Goal: Transaction & Acquisition: Purchase product/service

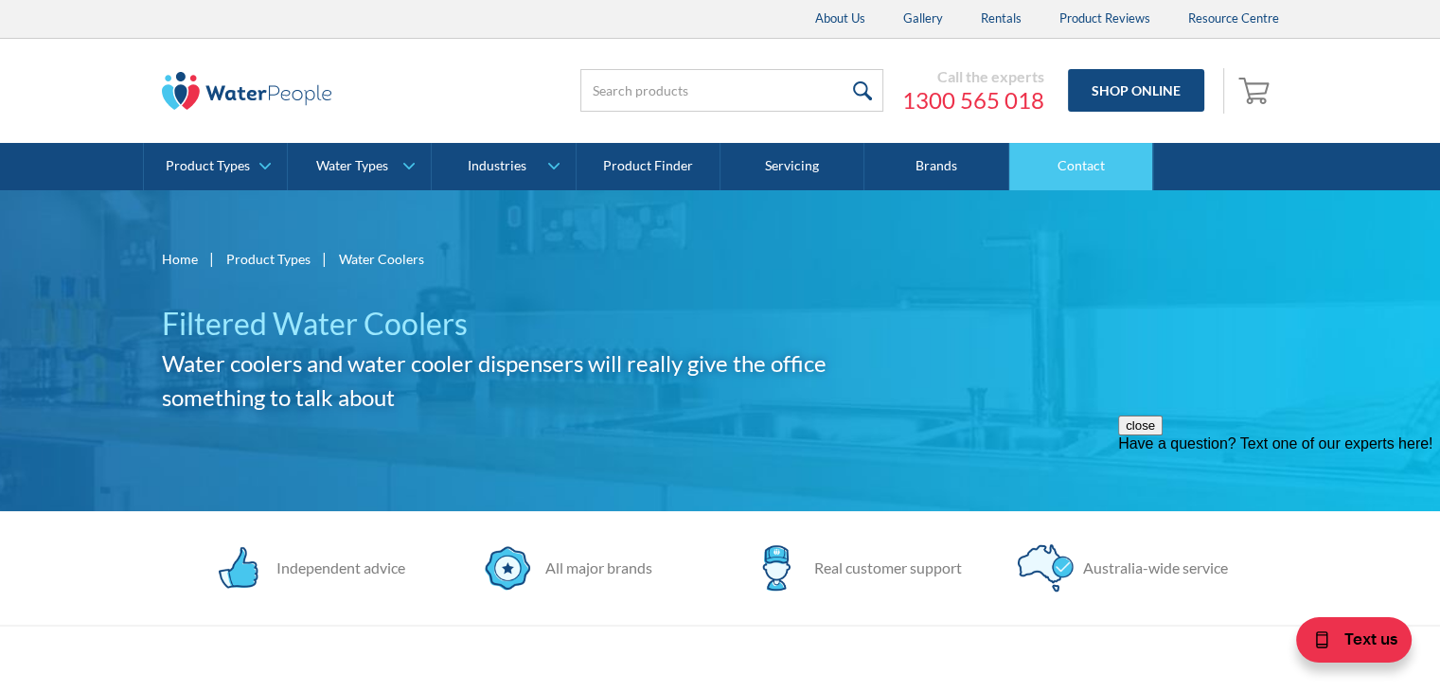
click at [1078, 167] on link "Contact" at bounding box center [1081, 166] width 144 height 47
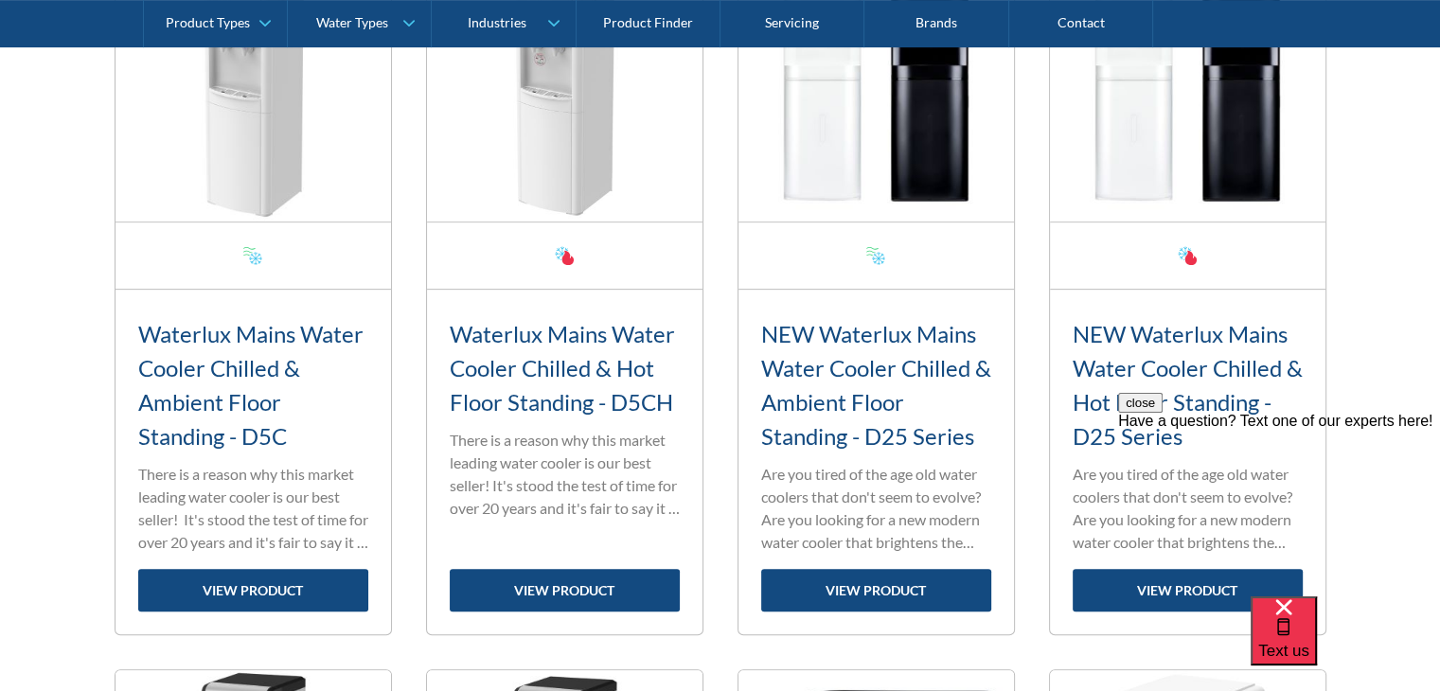
scroll to position [852, 0]
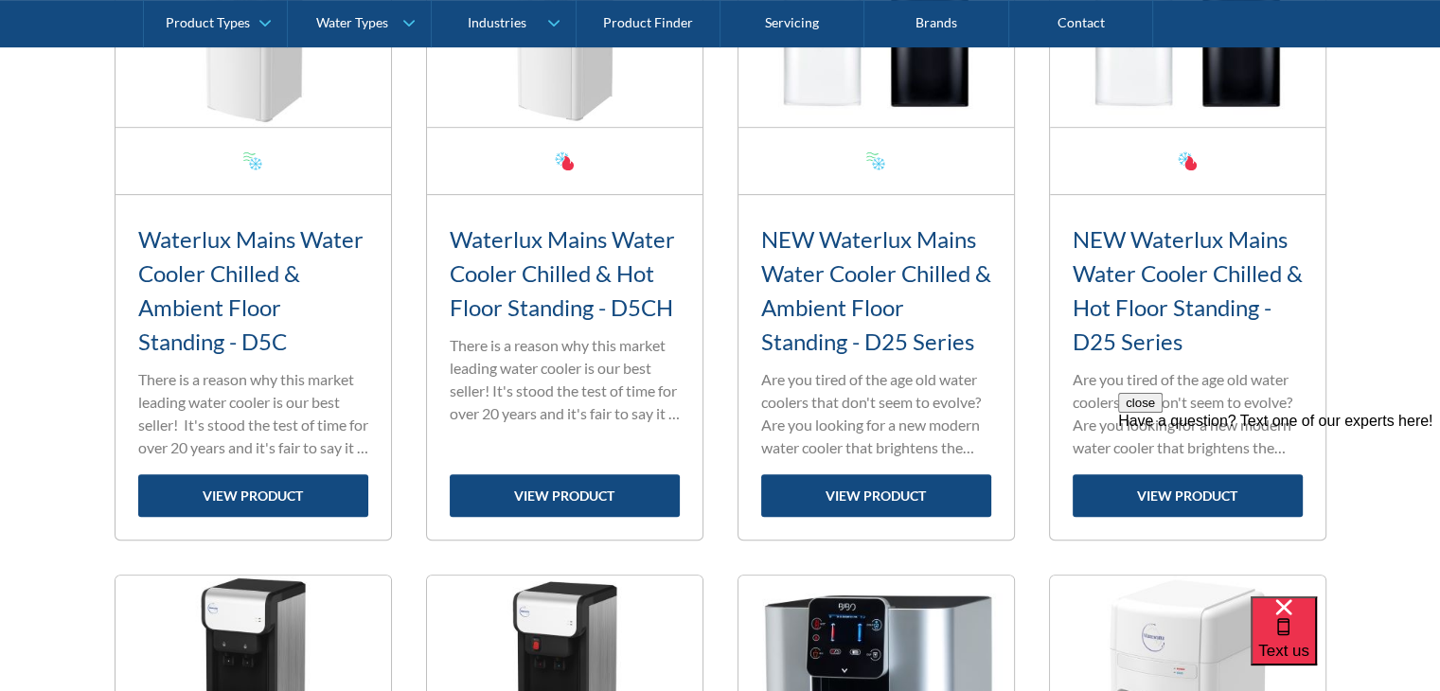
click at [1163, 413] on button "close" at bounding box center [1140, 403] width 45 height 20
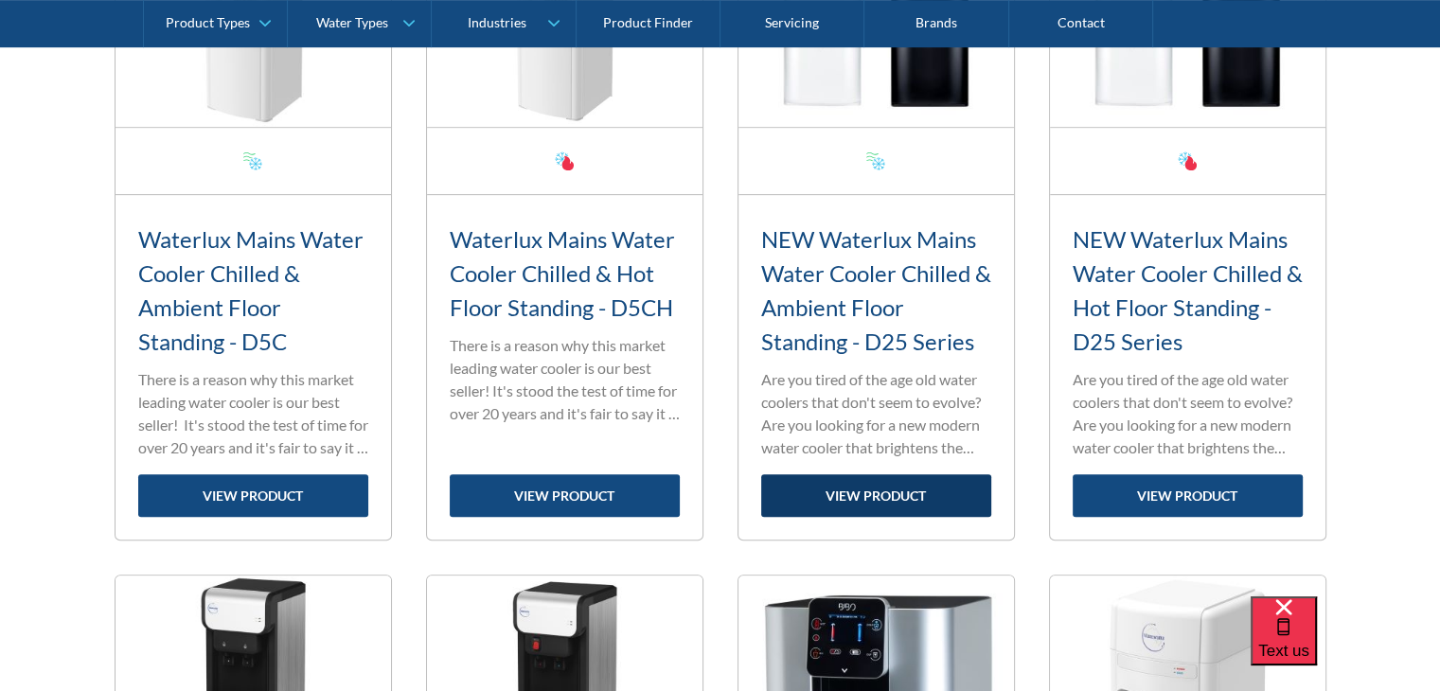
click at [809, 489] on link "view product" at bounding box center [876, 495] width 230 height 43
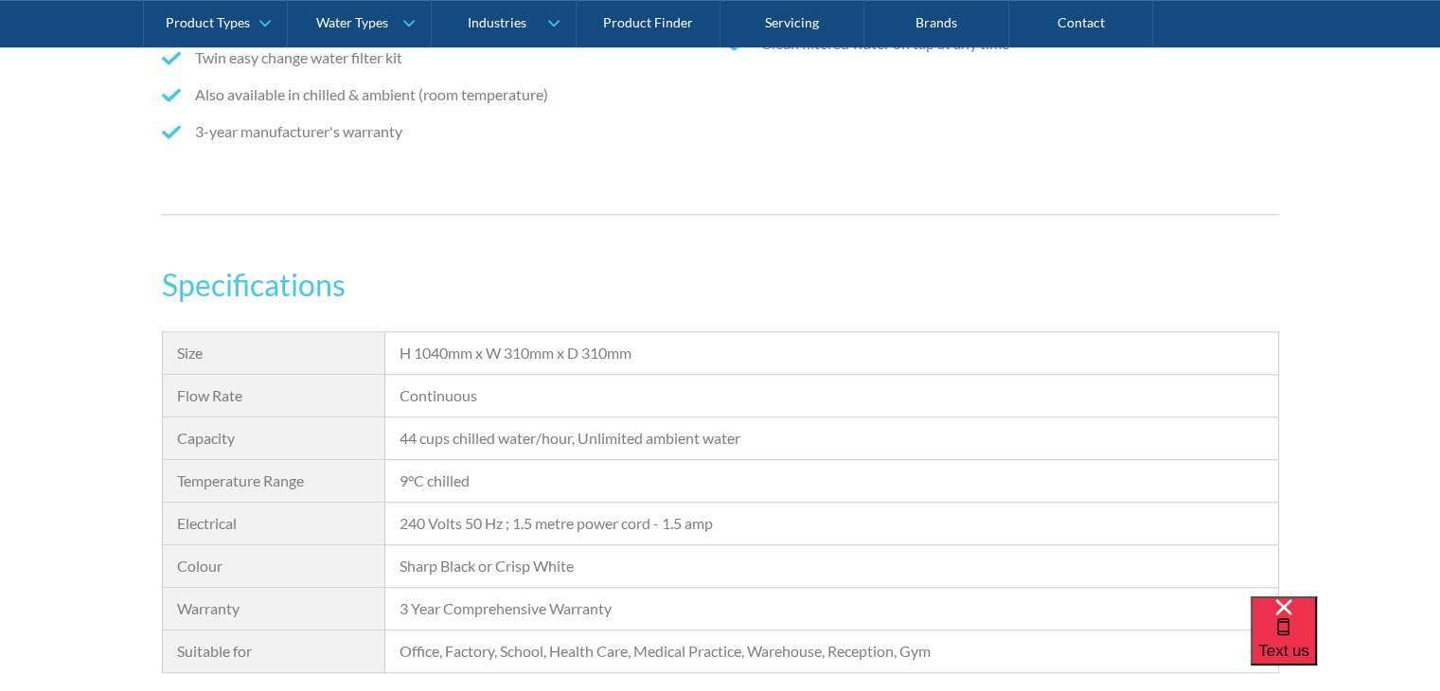
scroll to position [1894, 0]
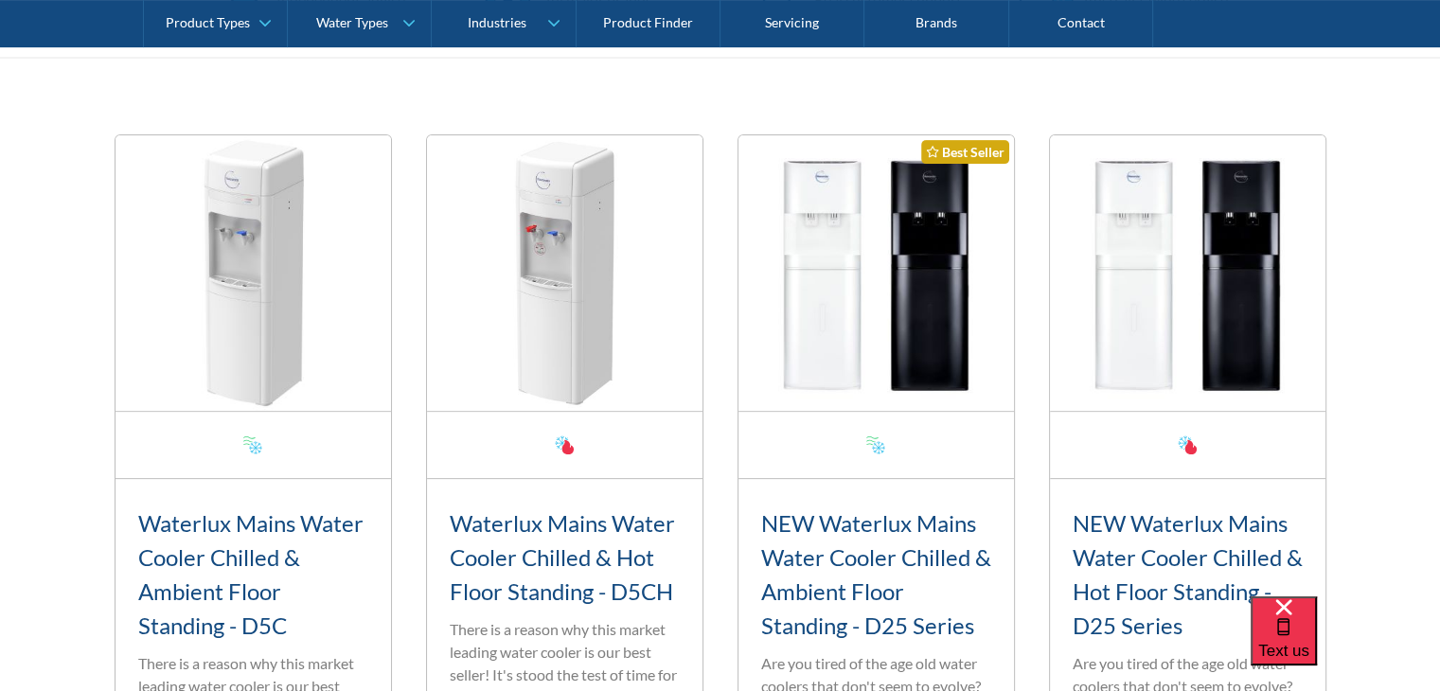
scroll to position [852, 0]
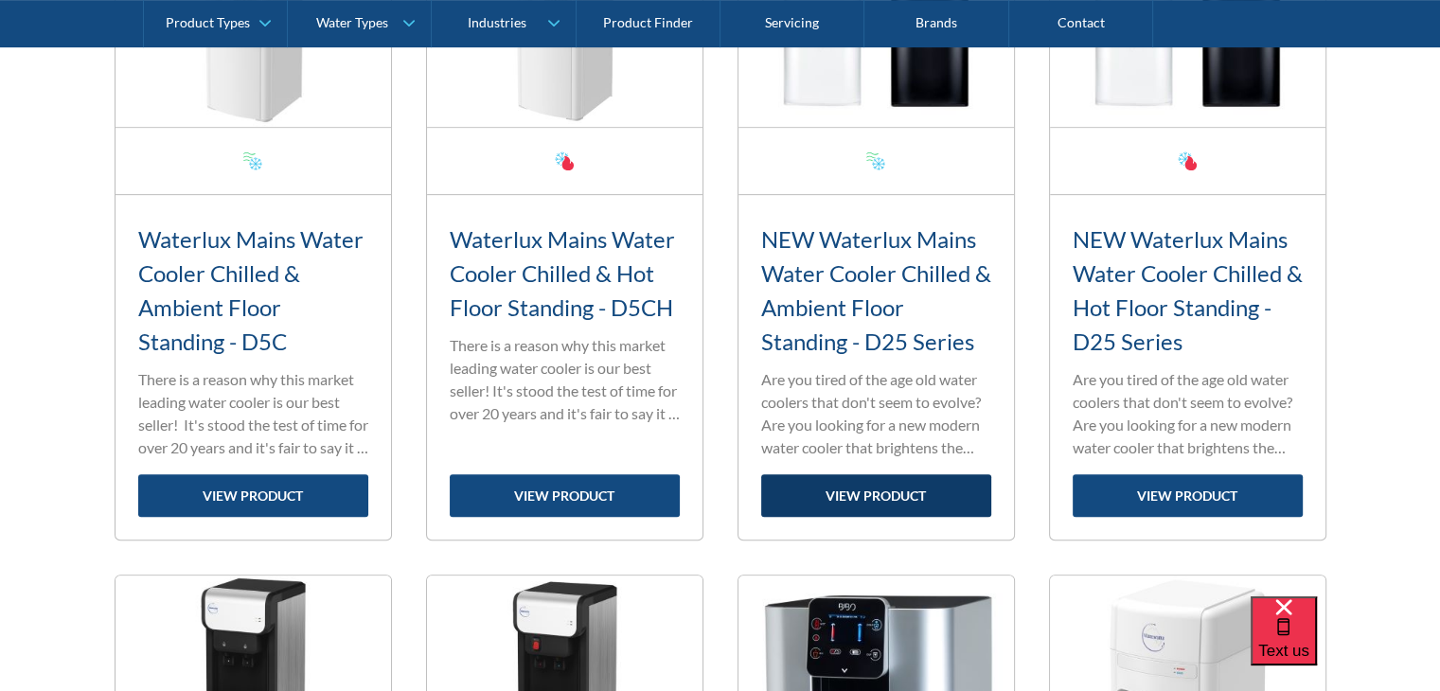
click at [846, 505] on link "view product" at bounding box center [876, 495] width 230 height 43
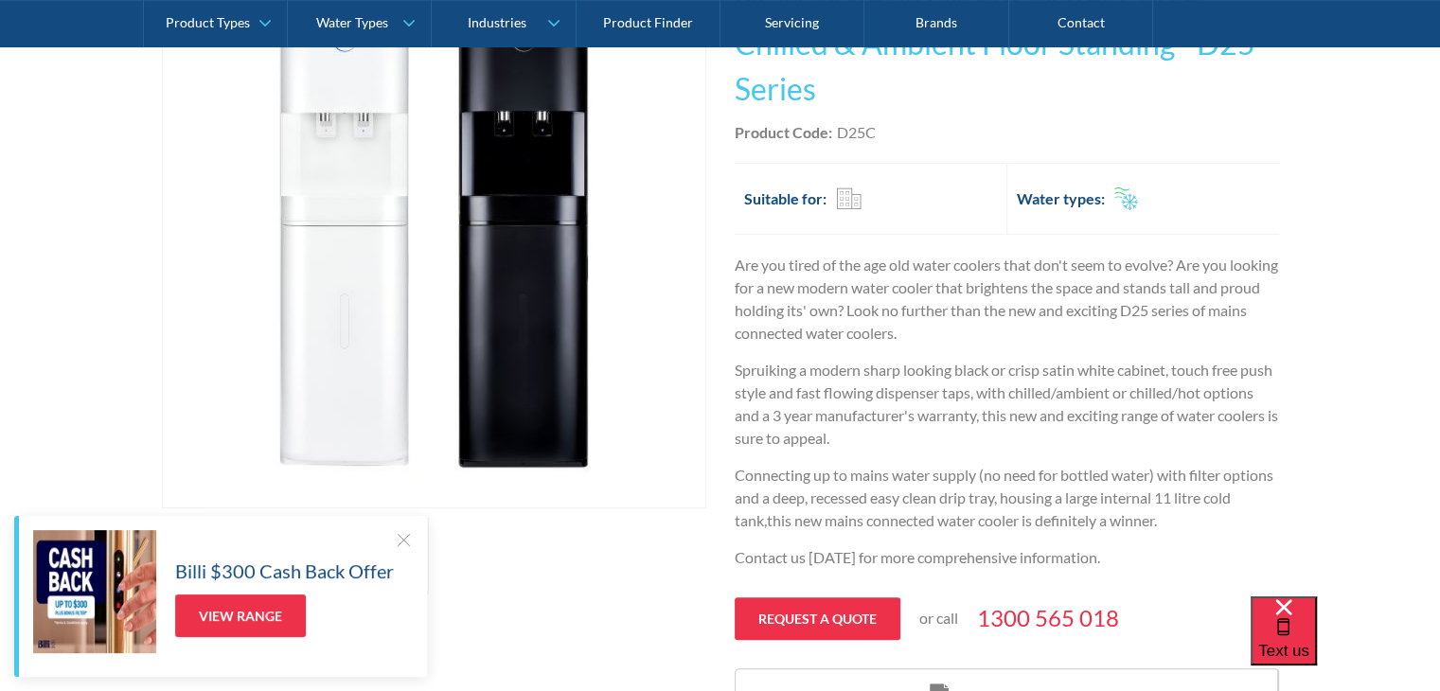
scroll to position [568, 0]
